Goal: Task Accomplishment & Management: Use online tool/utility

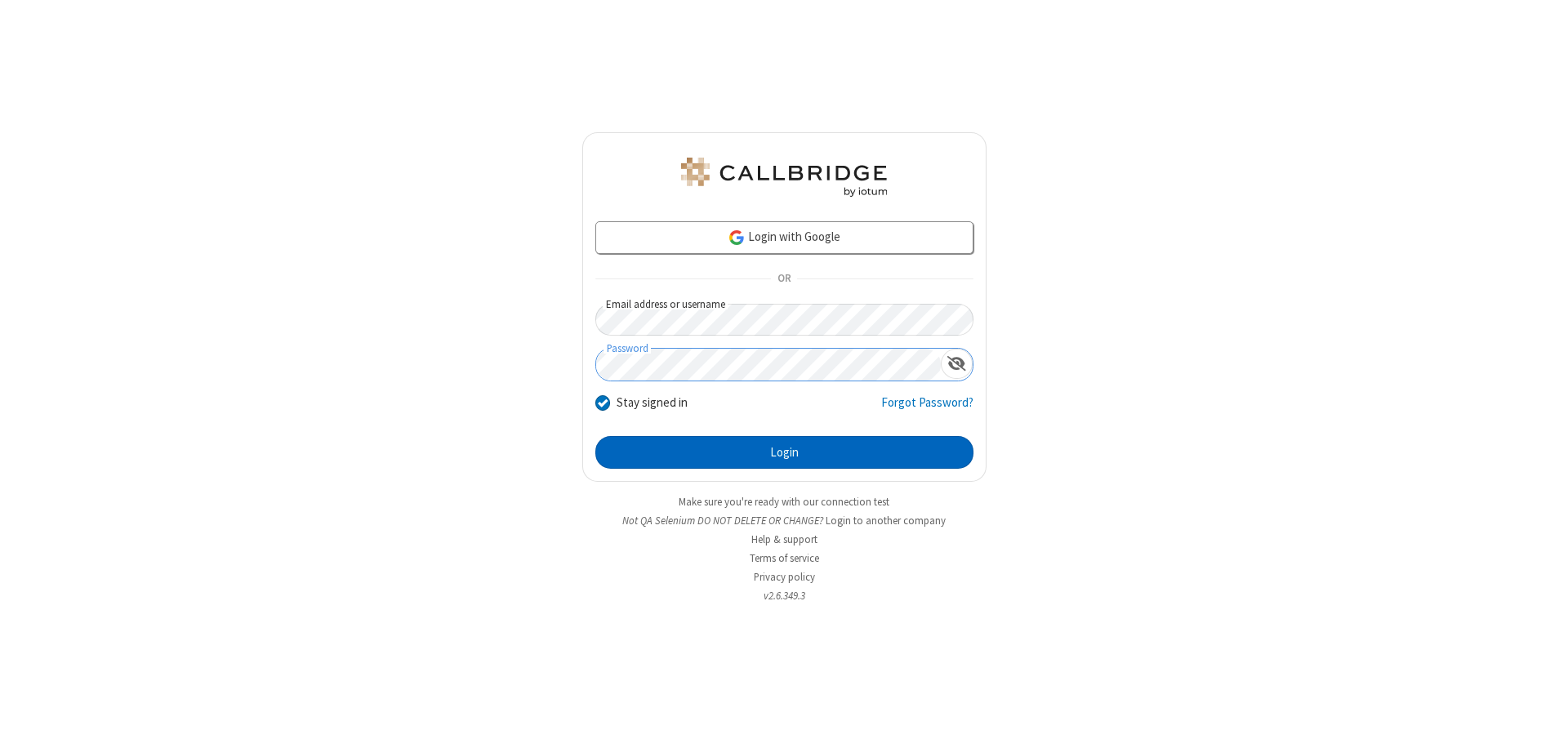
click at [784, 452] on button "Login" at bounding box center [784, 452] width 378 height 33
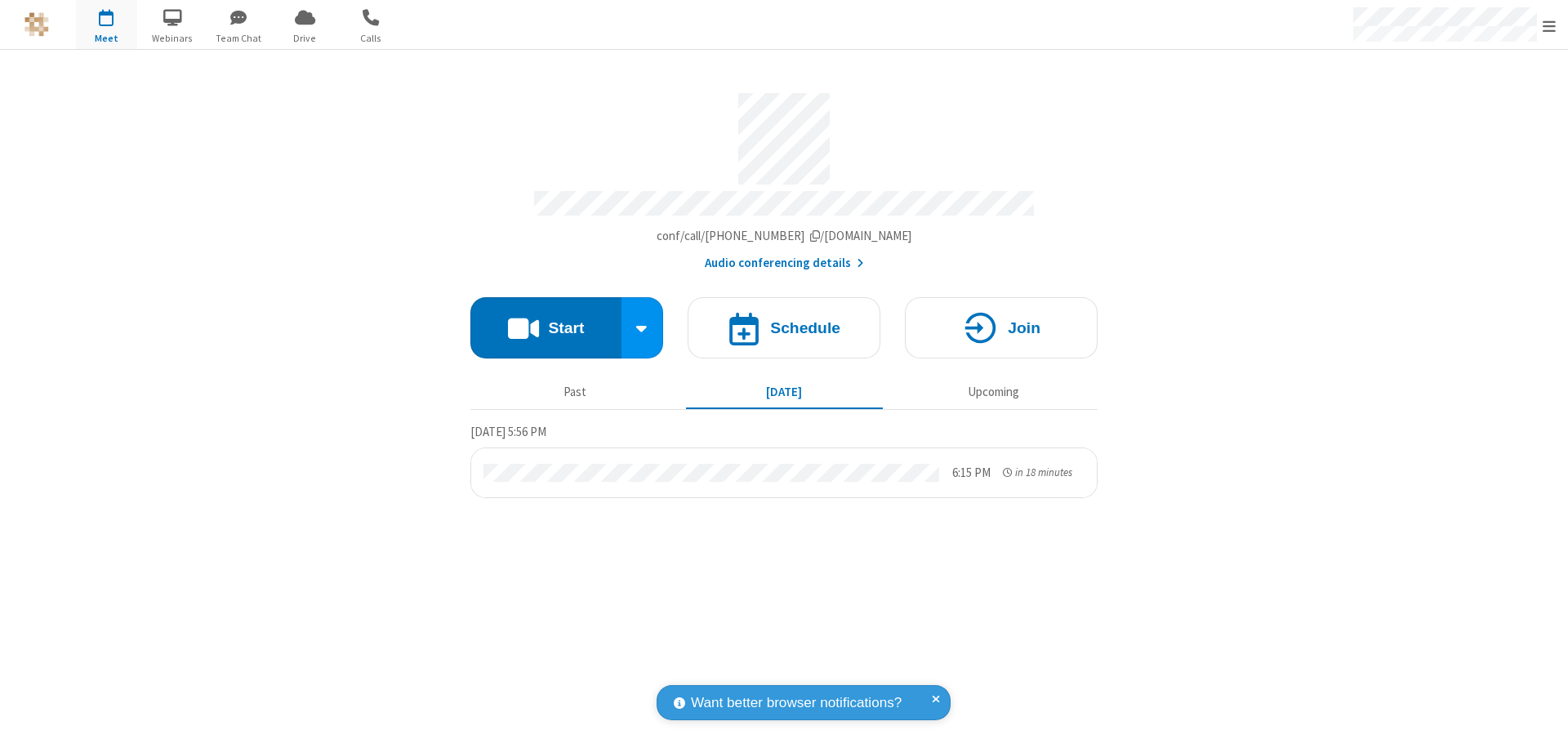
click at [1549, 25] on span "Open menu" at bounding box center [1549, 26] width 13 height 16
click at [305, 37] on span "Drive" at bounding box center [305, 38] width 61 height 15
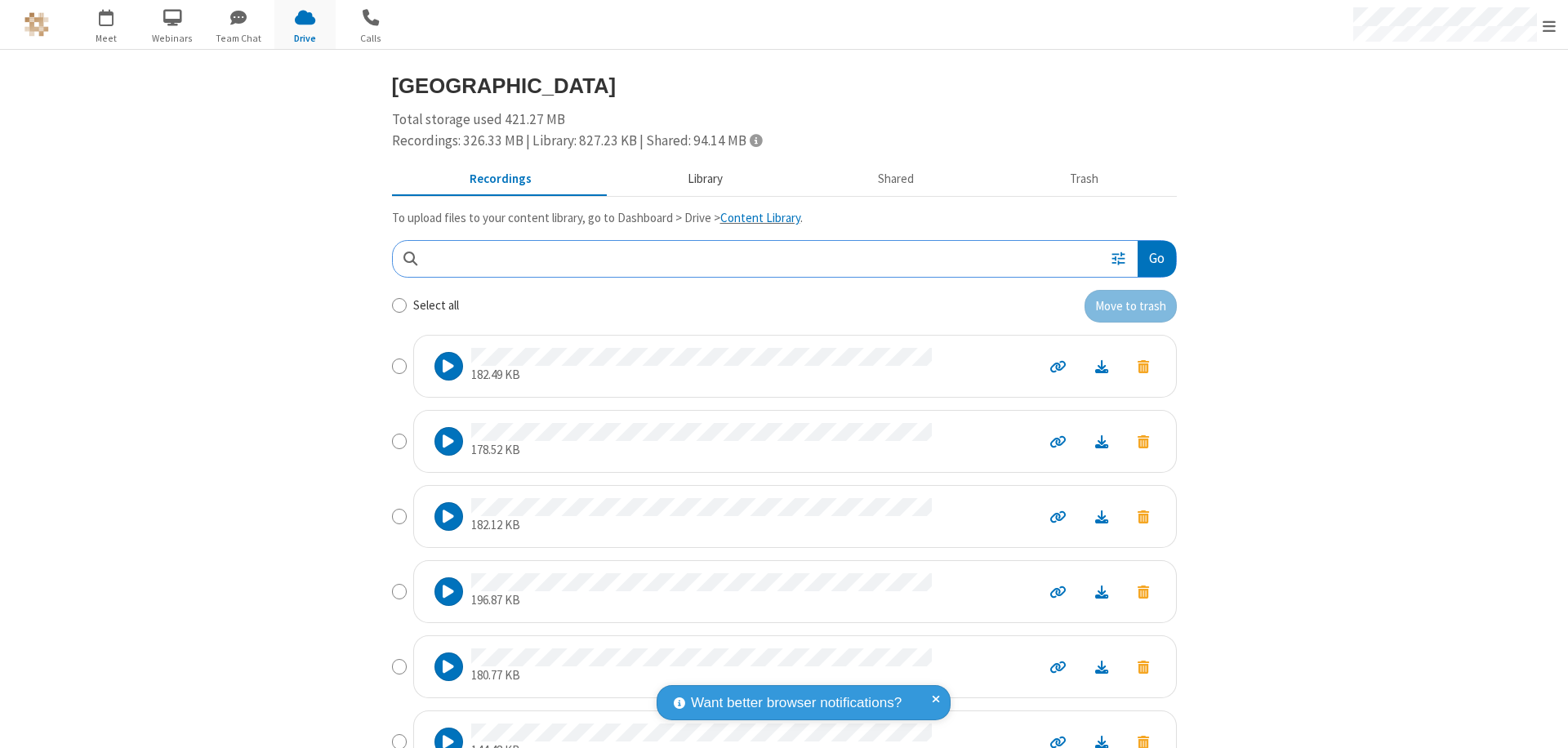
click at [697, 179] on button "Library" at bounding box center [705, 179] width 192 height 31
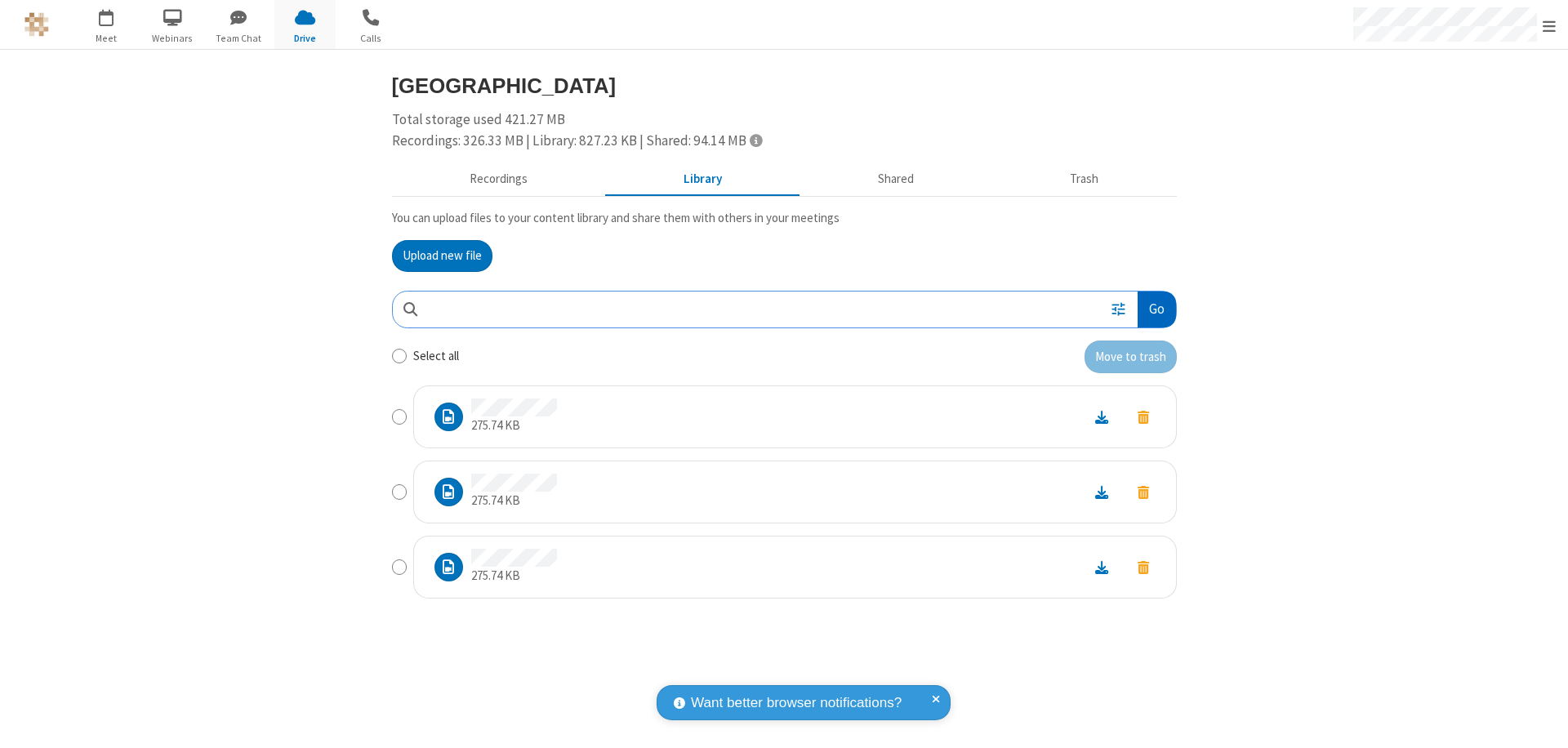
click at [1156, 309] on button "Go" at bounding box center [1156, 309] width 37 height 37
click at [442, 256] on button "Upload new file" at bounding box center [442, 256] width 101 height 33
